Goal: Navigation & Orientation: Find specific page/section

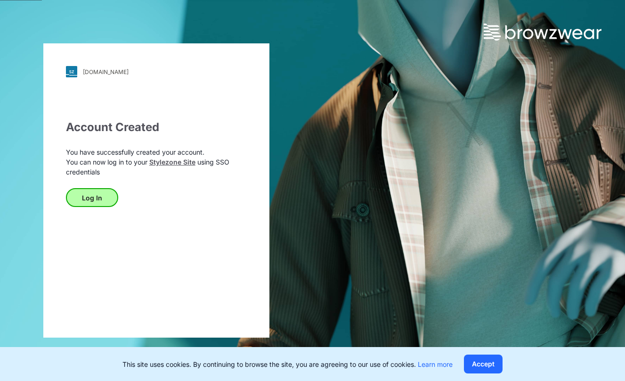
click at [101, 203] on button "Log In" at bounding box center [92, 197] width 52 height 19
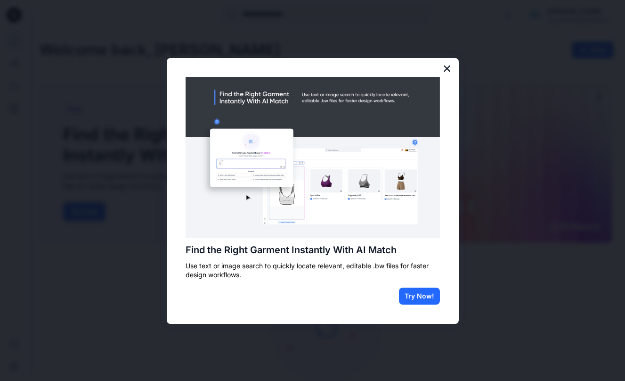
click at [443, 74] on button "×" at bounding box center [447, 68] width 9 height 15
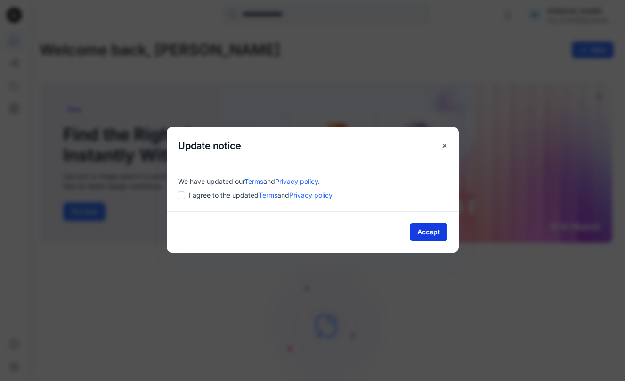
click at [430, 235] on button "Accept" at bounding box center [429, 231] width 38 height 19
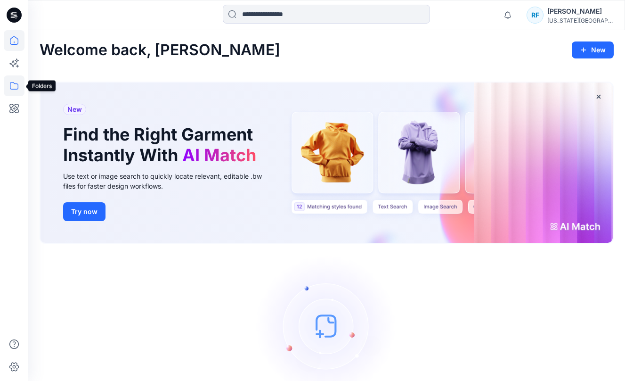
click at [13, 87] on icon at bounding box center [14, 85] width 21 height 21
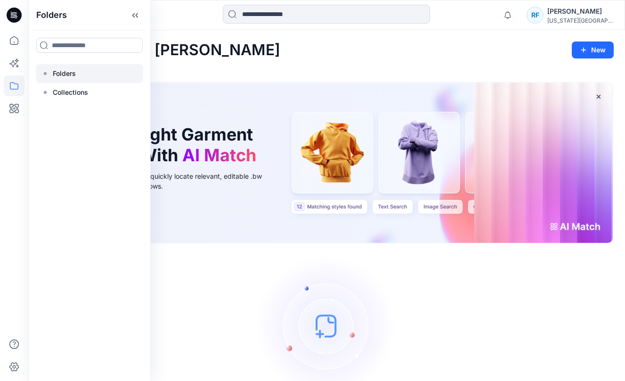
click at [72, 73] on p "Folders" at bounding box center [64, 73] width 23 height 11
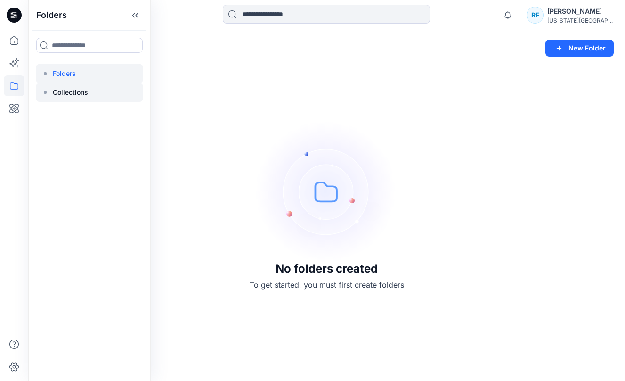
click at [82, 96] on p "Collections" at bounding box center [70, 92] width 35 height 11
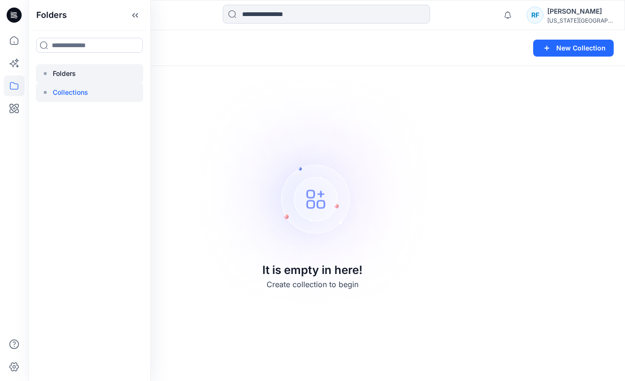
click at [83, 79] on div at bounding box center [89, 73] width 107 height 19
